Goal: Information Seeking & Learning: Find contact information

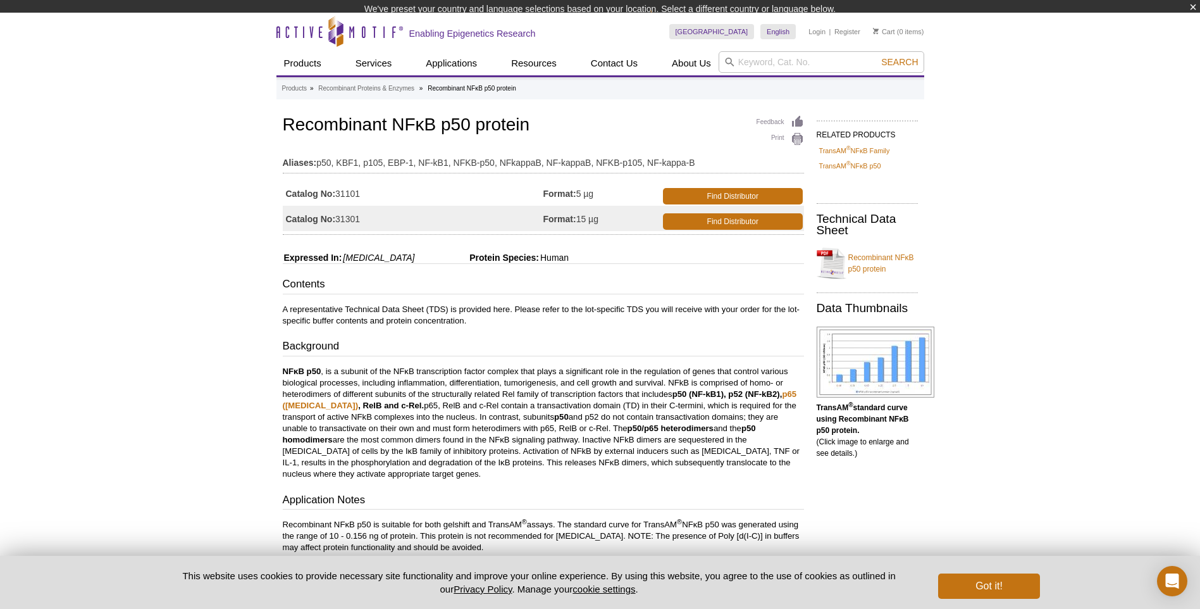
click at [229, 289] on div "Active Motif Logo Enabling Epigenetics Research 0 Search Skip to content Active…" at bounding box center [600, 535] width 1200 height 1044
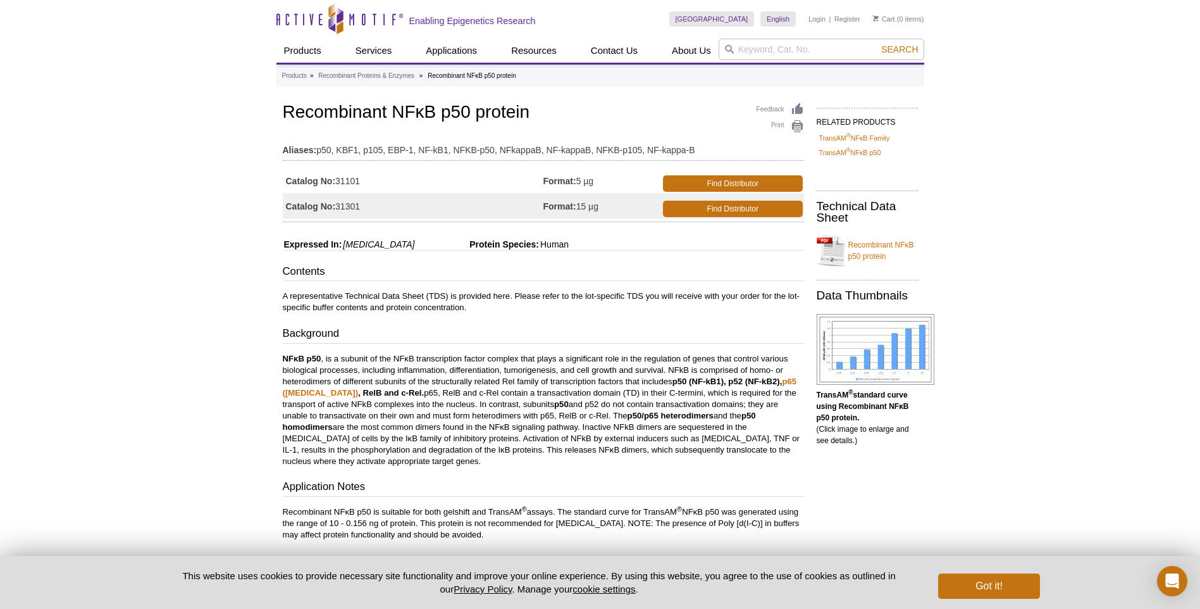
drag, startPoint x: 1101, startPoint y: 124, endPoint x: 854, endPoint y: 70, distance: 252.7
click at [1074, 110] on div "Active Motif Logo Enabling Epigenetics Research 0 Search Skip to content Active…" at bounding box center [600, 522] width 1200 height 1044
click at [768, 53] on input "search" at bounding box center [822, 50] width 206 height 22
type input "81610"
click at [878, 44] on button "Search" at bounding box center [900, 49] width 44 height 11
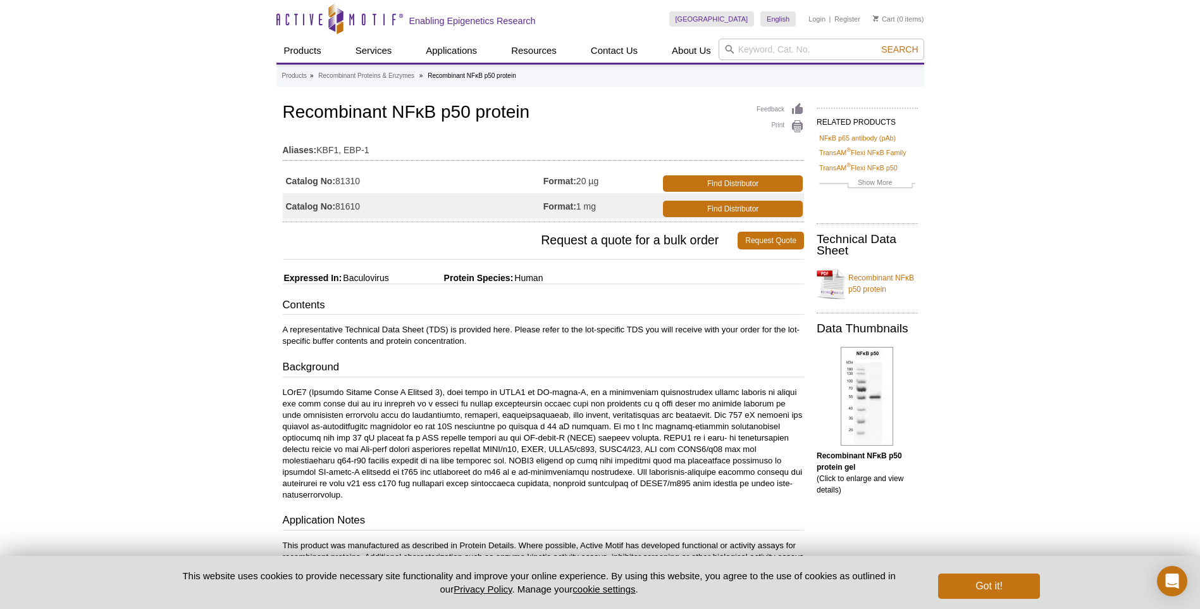
click at [186, 267] on div "Active Motif Logo Enabling Epigenetics Research 0 Search Skip to content Active…" at bounding box center [600, 508] width 1200 height 1016
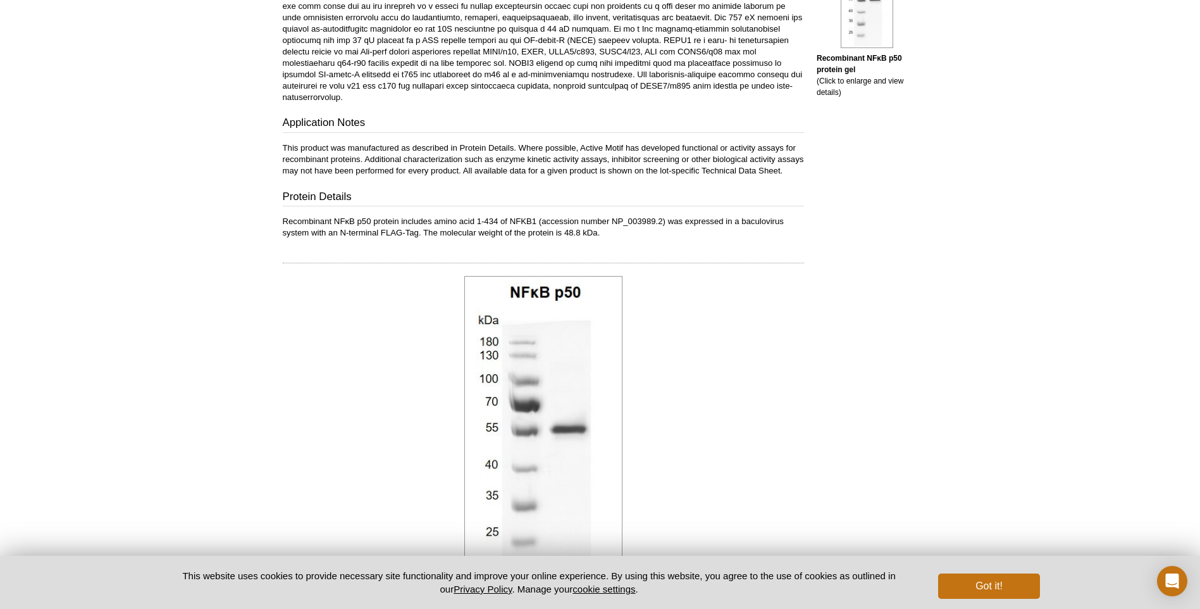
scroll to position [407, 0]
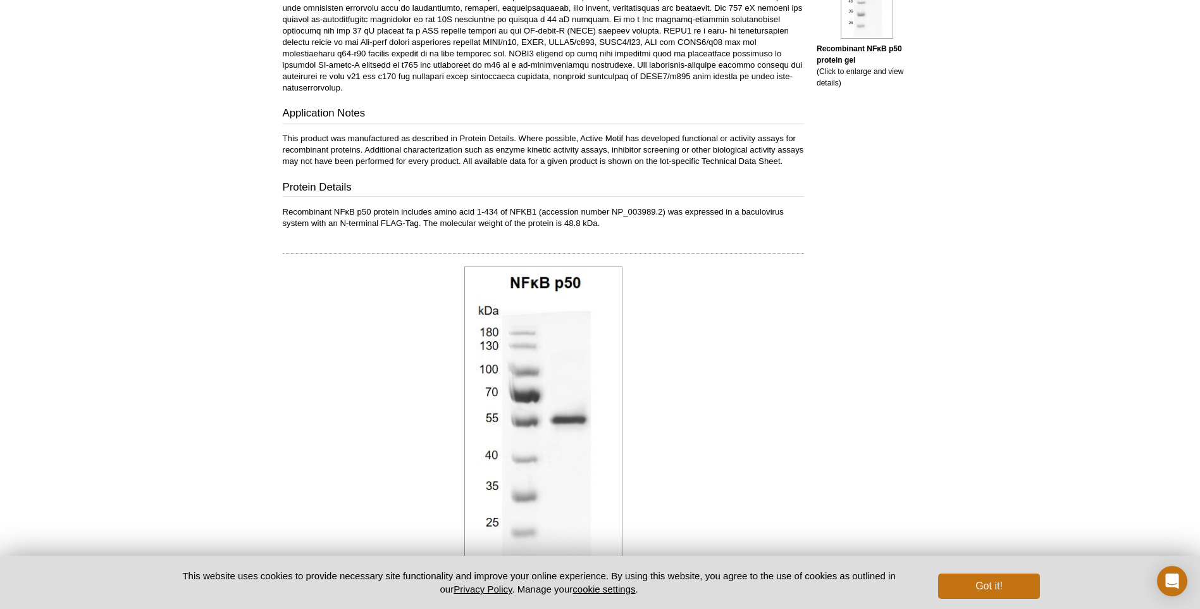
click at [1048, 588] on pint-cookie-banner "This website uses cookies to provide necessary site functionality and improve y…" at bounding box center [600, 582] width 1200 height 53
click at [1018, 590] on button "Got it!" at bounding box center [988, 585] width 101 height 25
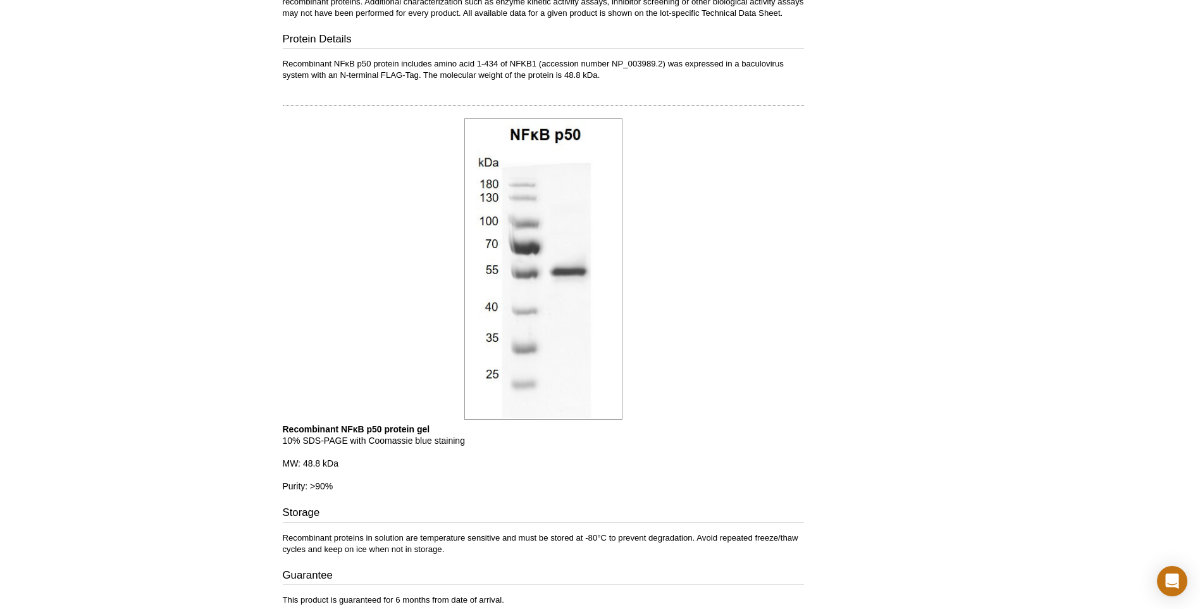
scroll to position [704, 0]
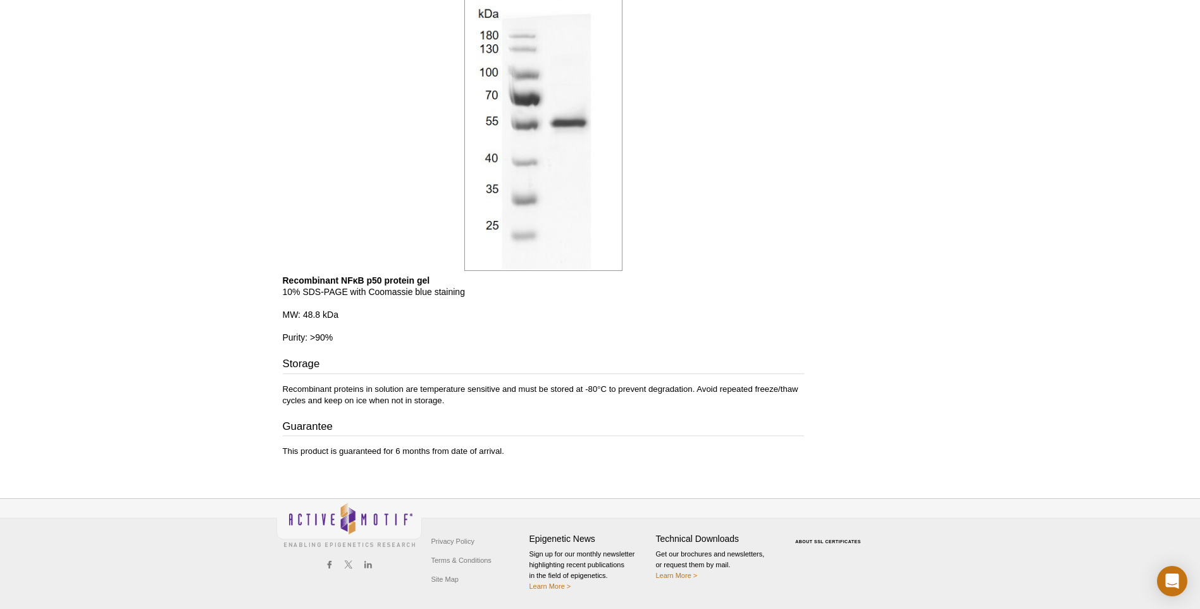
click at [457, 545] on link "Privacy Policy" at bounding box center [452, 540] width 49 height 19
click at [454, 537] on link "Privacy Policy" at bounding box center [452, 540] width 49 height 19
click at [455, 538] on link "Privacy Policy" at bounding box center [452, 540] width 49 height 19
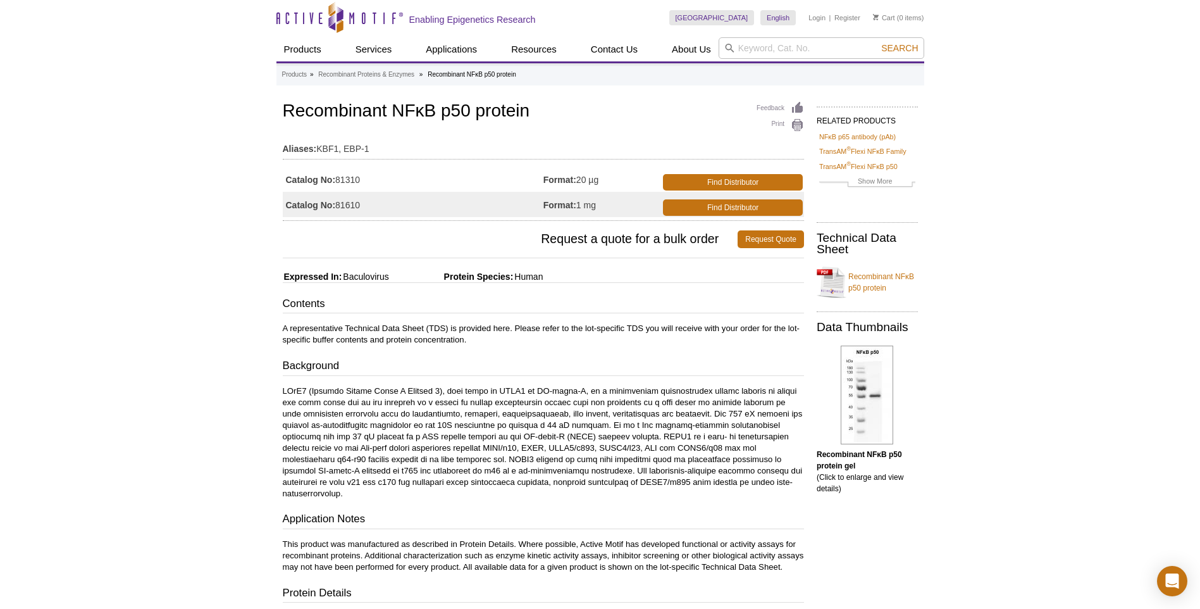
scroll to position [0, 0]
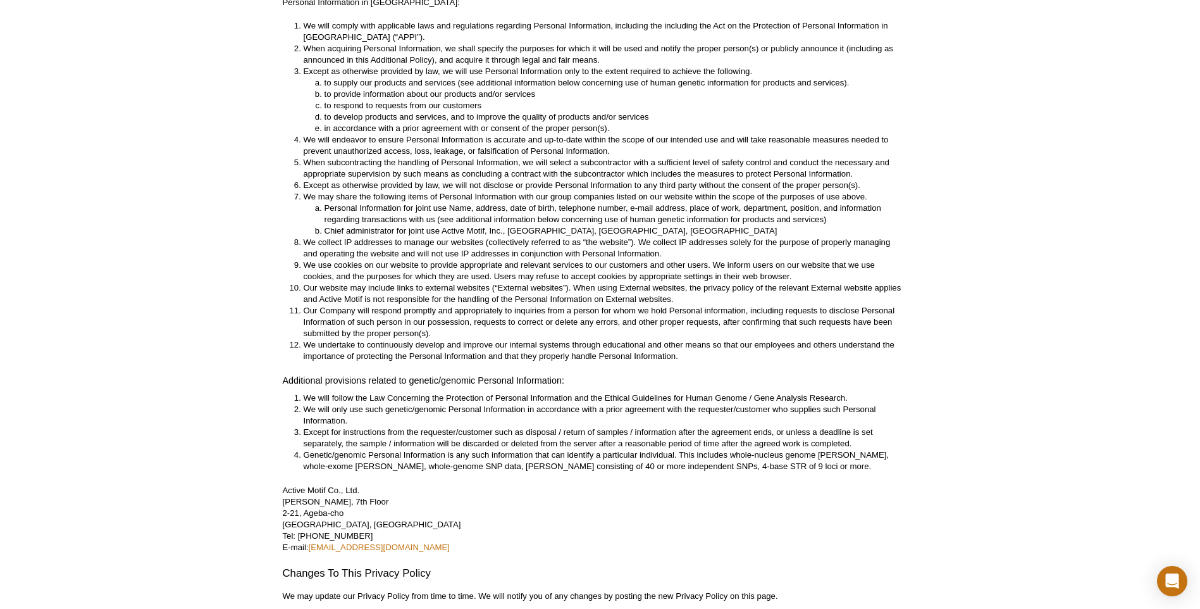
scroll to position [3088, 0]
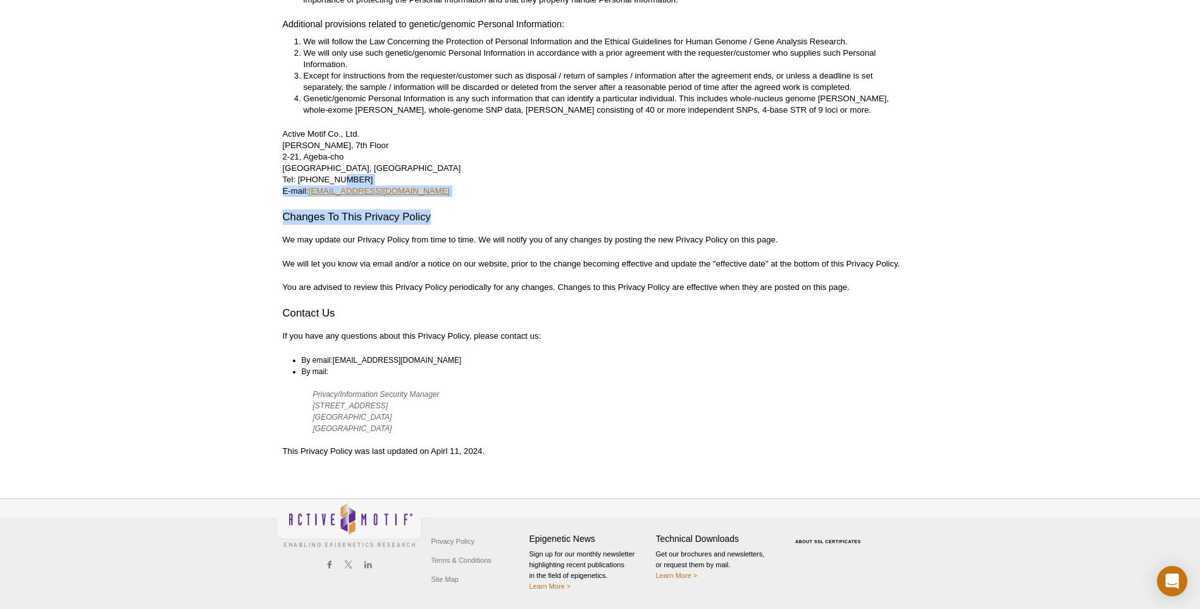
drag, startPoint x: 457, startPoint y: 206, endPoint x: 331, endPoint y: 186, distance: 127.5
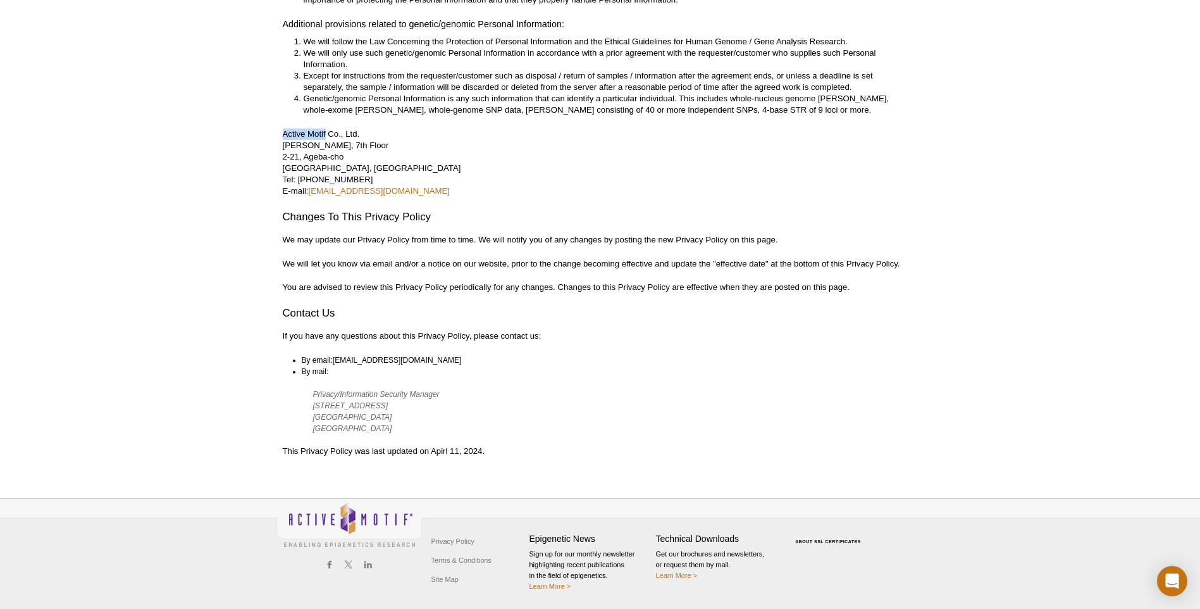
drag, startPoint x: 283, startPoint y: 134, endPoint x: 325, endPoint y: 130, distance: 41.3
click at [325, 130] on p "Active Motif Co., Ltd. Azuma Bldg, 7th Floor 2-21, Ageba-cho Shinjuku-ku, Tokyo…" at bounding box center [600, 162] width 635 height 68
copy p "Active Motif"
